Goal: Information Seeking & Learning: Compare options

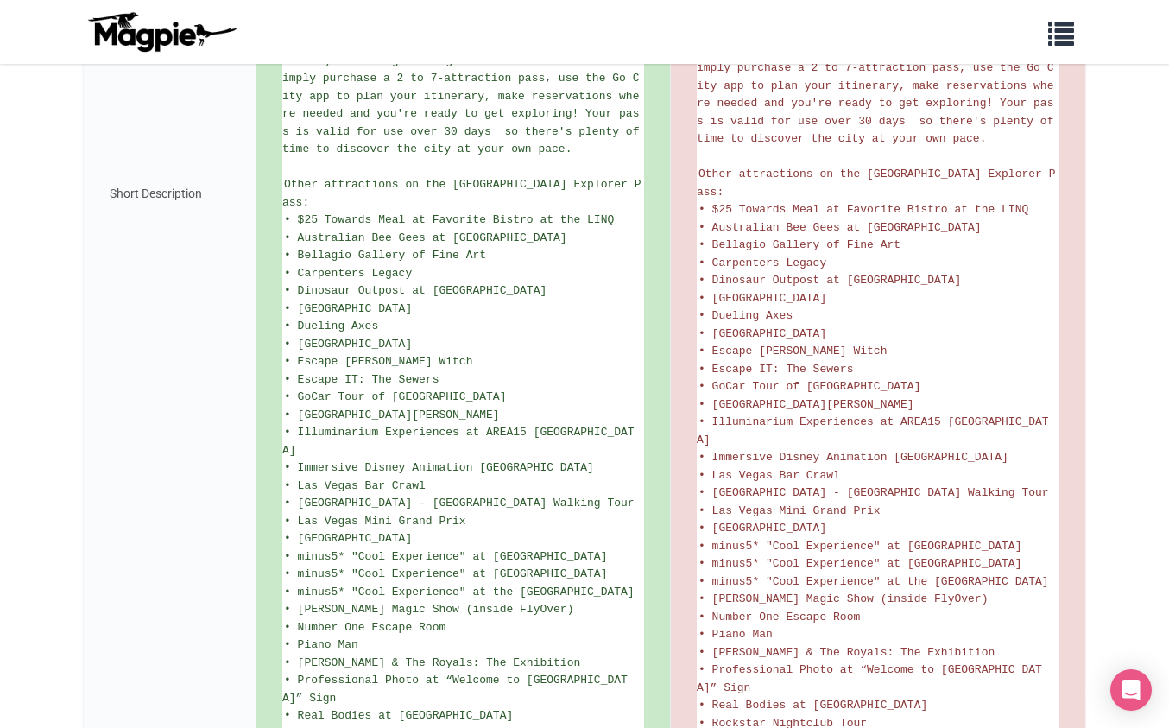
scroll to position [1127, 0]
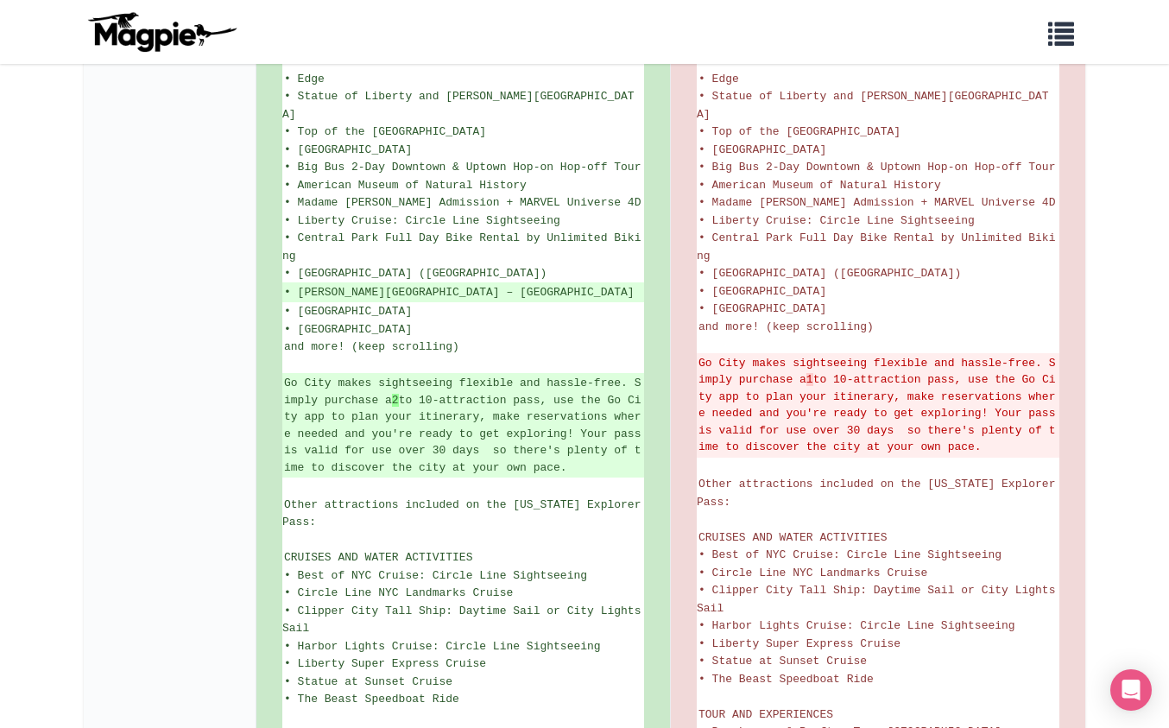
scroll to position [679, 0]
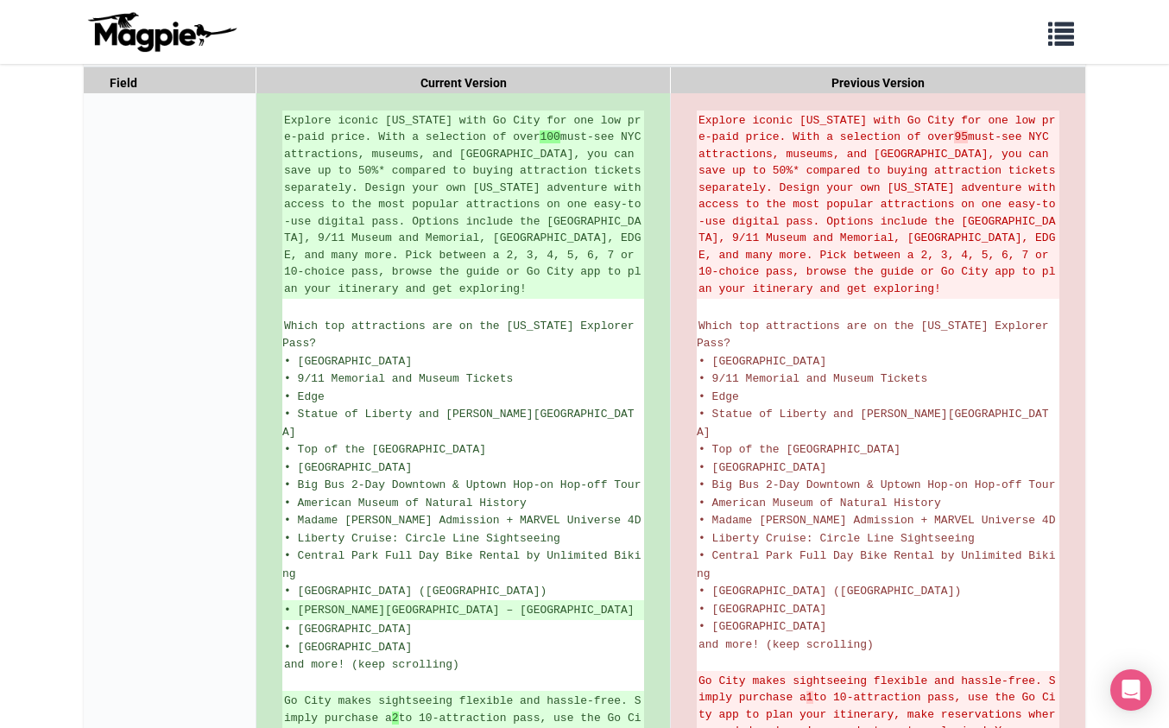
scroll to position [243, 0]
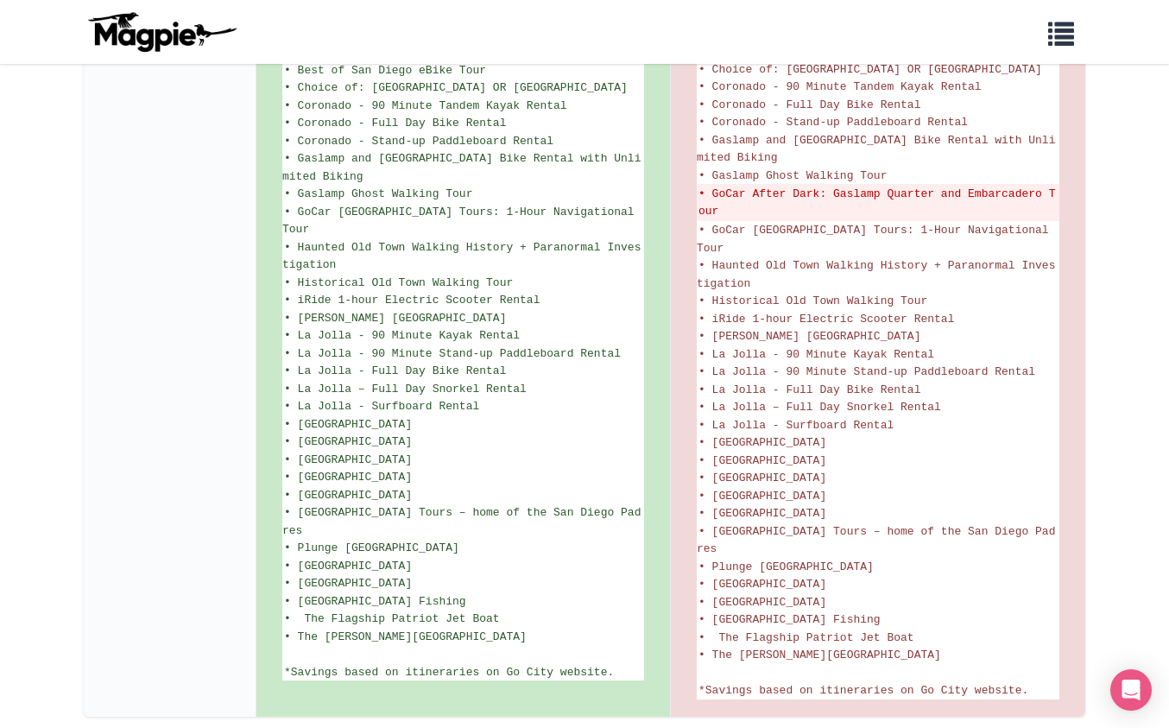
scroll to position [1178, 0]
